Goal: Use online tool/utility: Use online tool/utility

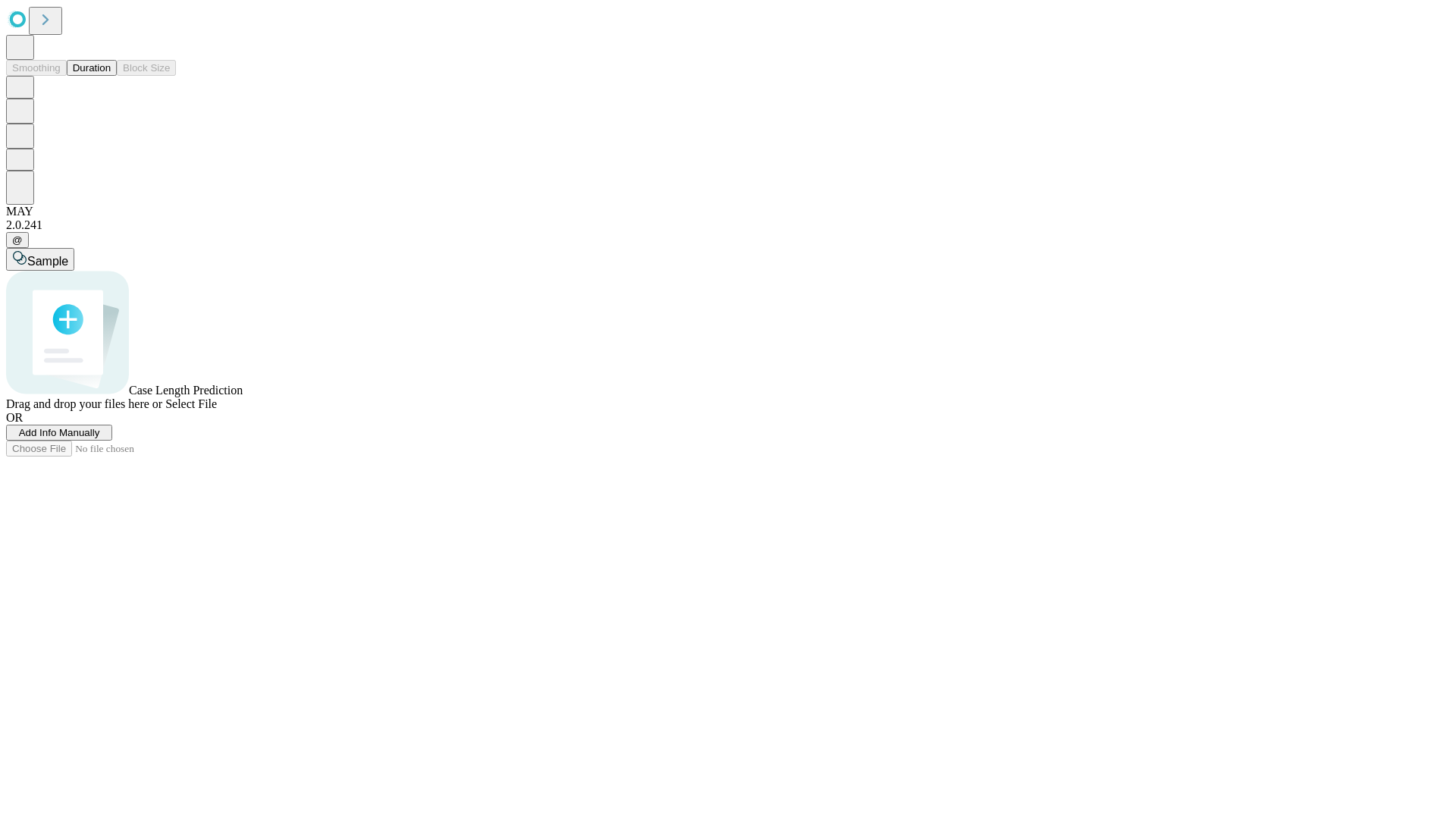
click at [111, 76] on button "Duration" at bounding box center [91, 68] width 50 height 16
click at [217, 410] on span "Select File" at bounding box center [191, 403] width 52 height 13
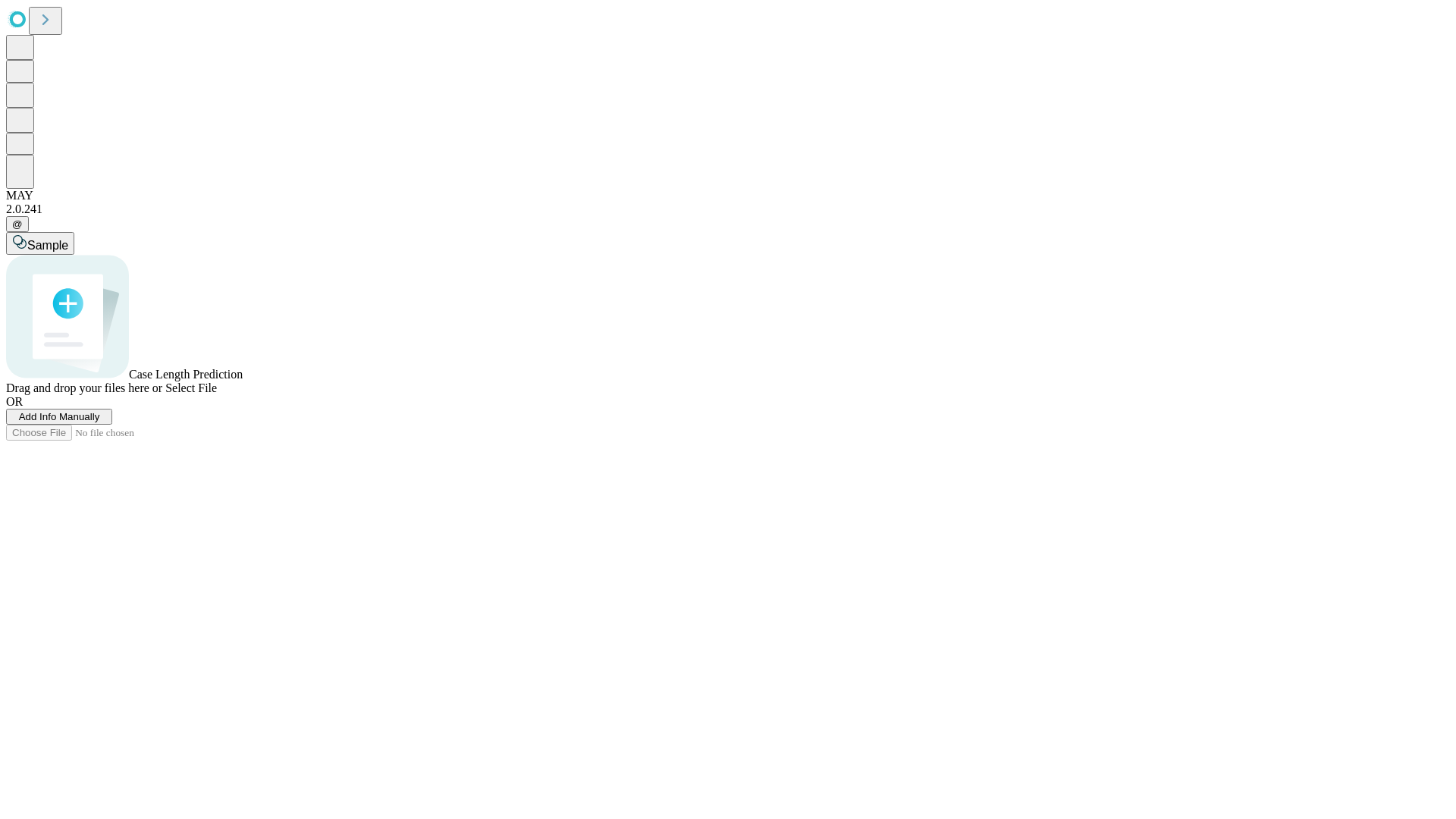
click at [217, 395] on span "Select File" at bounding box center [191, 388] width 52 height 13
